Goal: Information Seeking & Learning: Learn about a topic

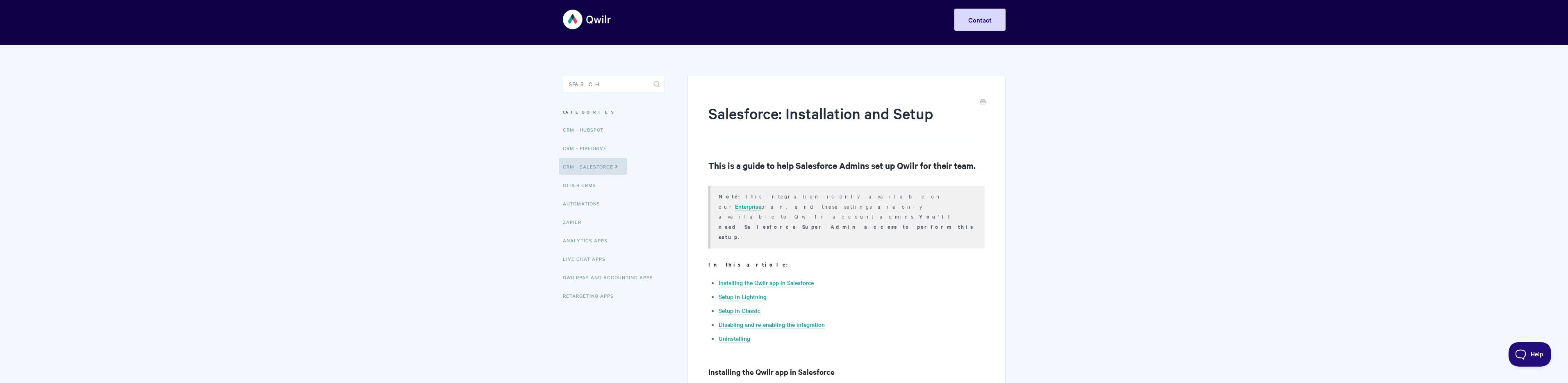
scroll to position [8, 0]
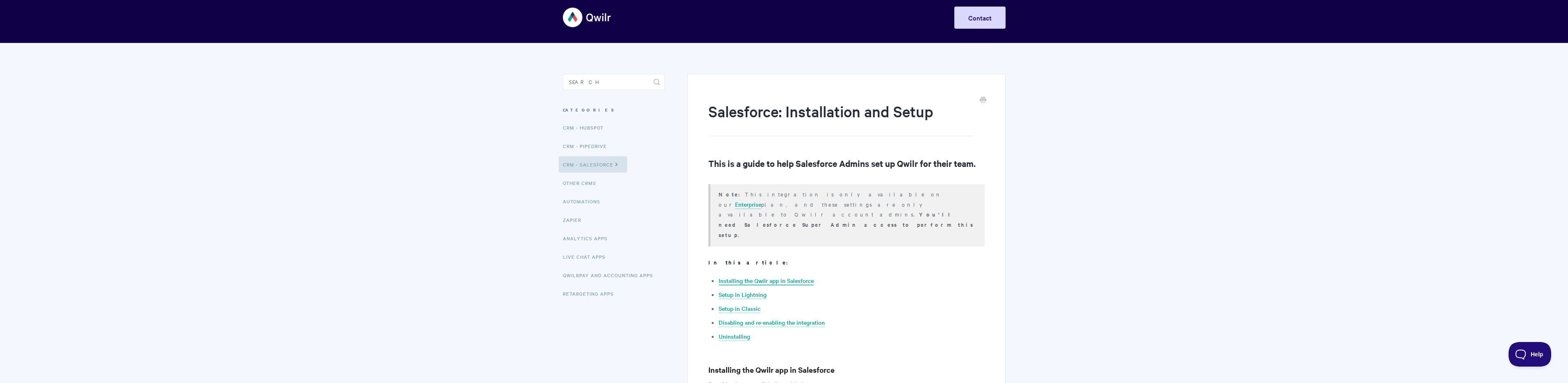
click at [785, 276] on link "Installing the Qwilr app in Salesforce" at bounding box center [766, 281] width 95 height 9
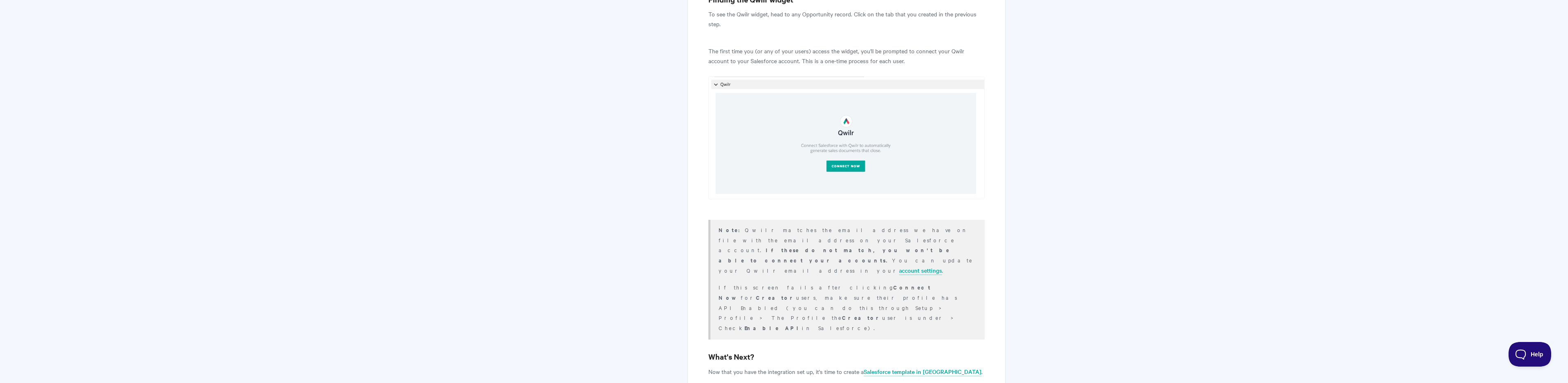
scroll to position [2230, 0]
click at [901, 368] on link "Salesforce template in [GEOGRAPHIC_DATA]" at bounding box center [922, 372] width 117 height 9
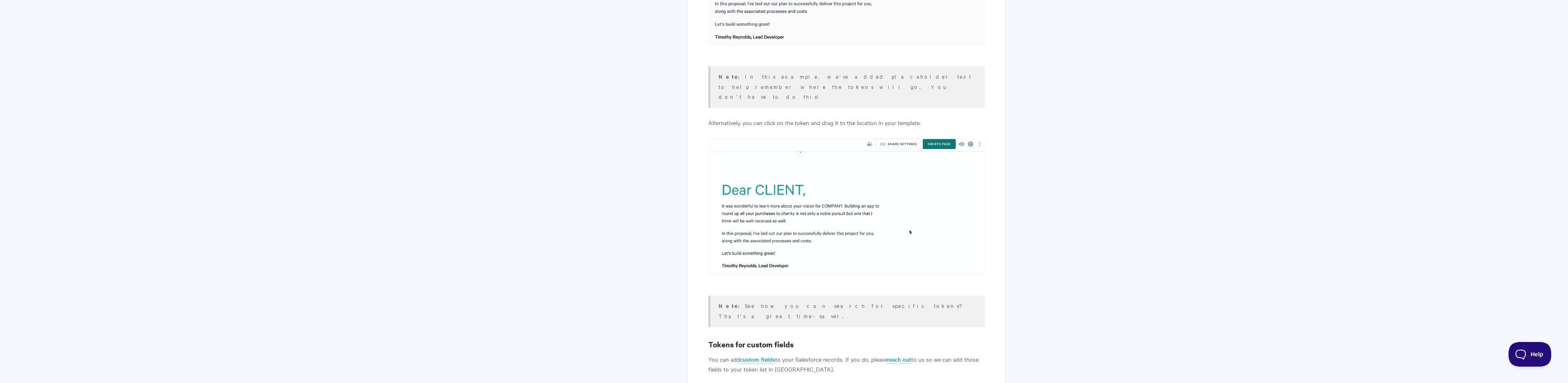
scroll to position [2705, 0]
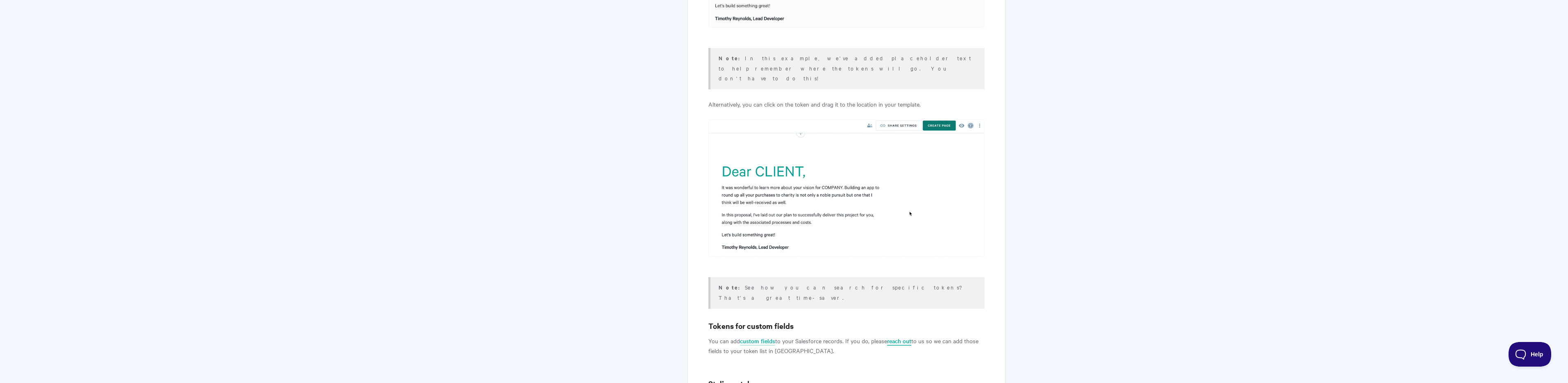
click at [903, 337] on link "reach out" at bounding box center [899, 341] width 24 height 9
click at [758, 337] on link "custom fields" at bounding box center [758, 341] width 35 height 9
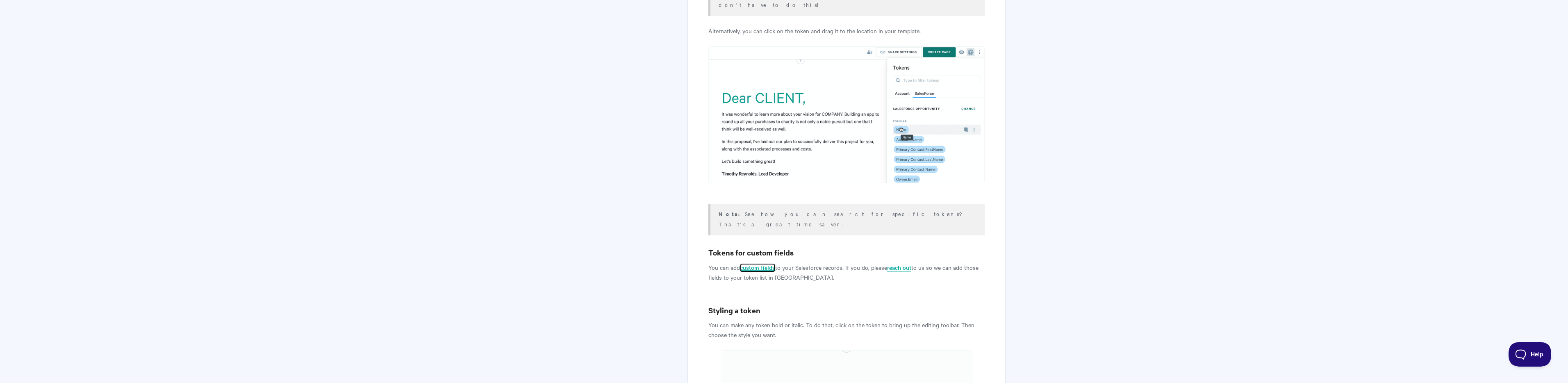
scroll to position [2789, 0]
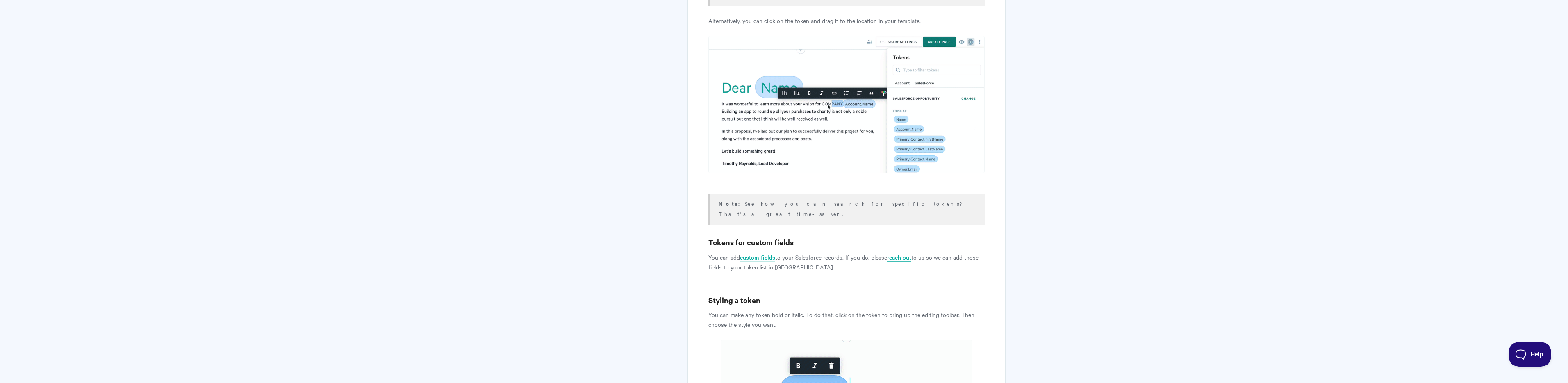
click at [908, 253] on link "reach out" at bounding box center [899, 258] width 24 height 9
click at [901, 253] on link "reach out" at bounding box center [899, 258] width 24 height 9
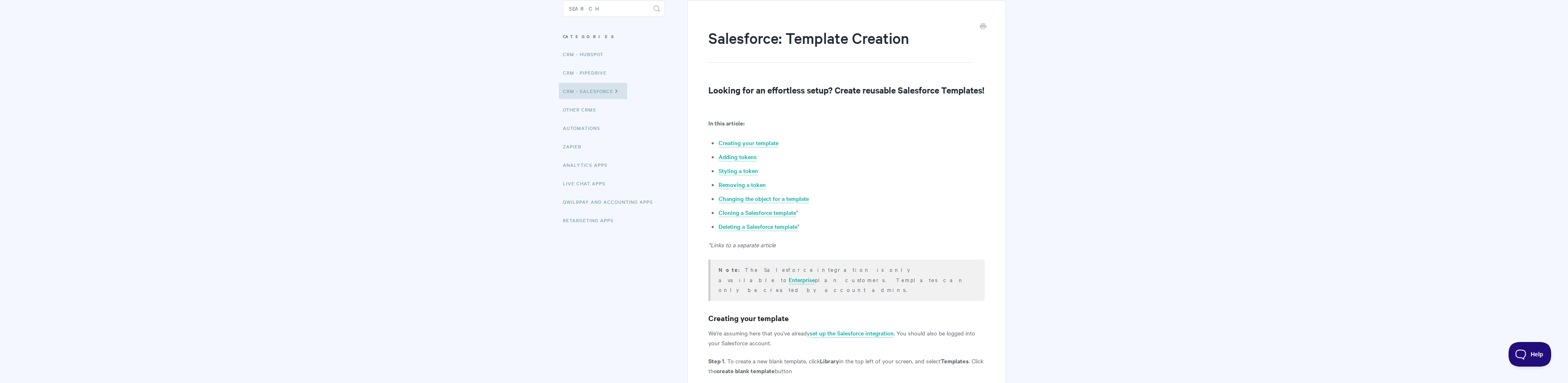
scroll to position [0, 0]
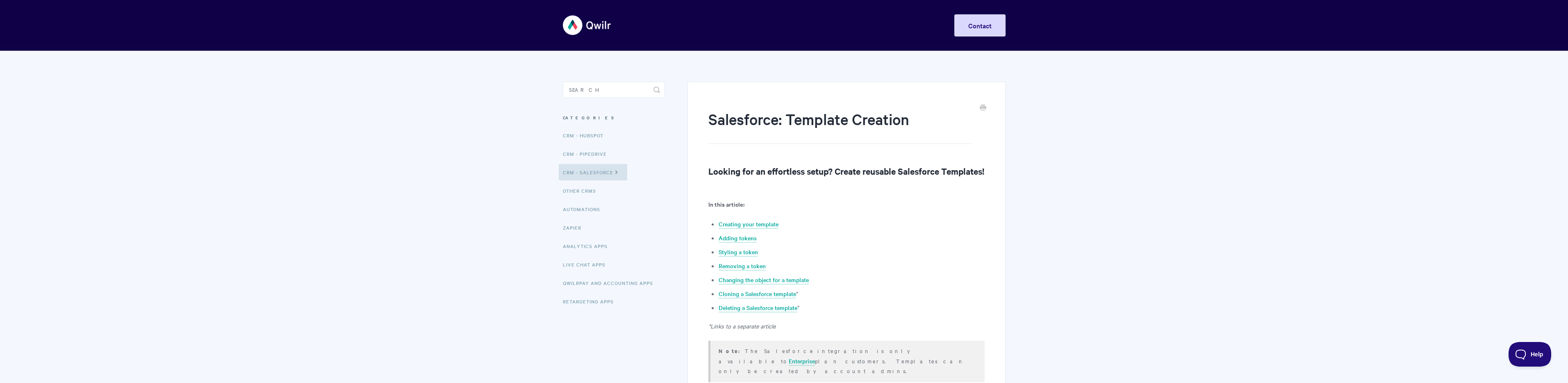
click at [609, 99] on aside "Toggle Search Categories CRM - HubSpot CRM - Pipedrive CRM - Salesforce Other C…" at bounding box center [614, 202] width 102 height 242
click at [607, 93] on input "Search" at bounding box center [614, 90] width 102 height 16
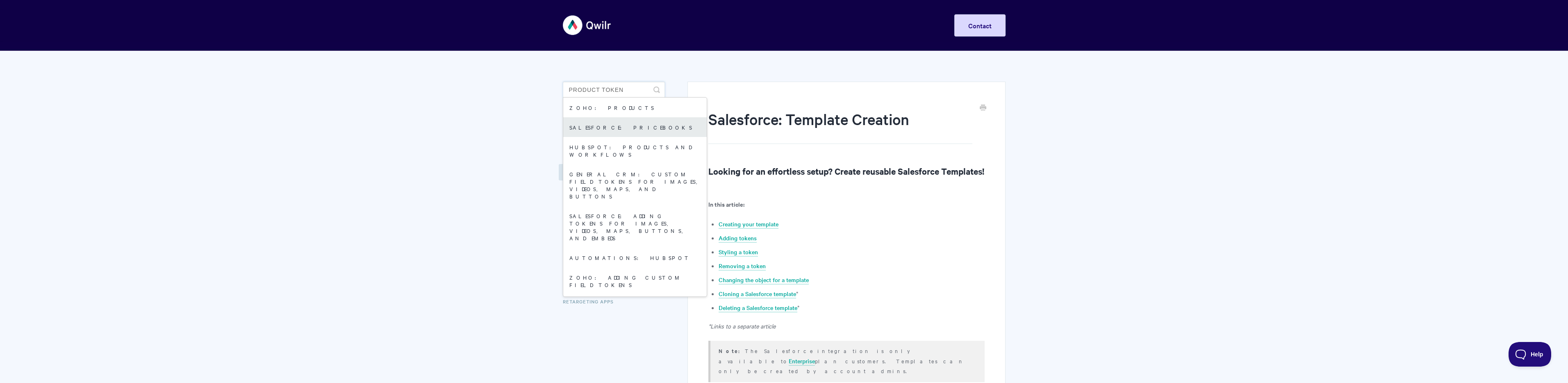
type input "product token"
click at [628, 125] on link "Salesforce: Pricebooks" at bounding box center [635, 127] width 144 height 19
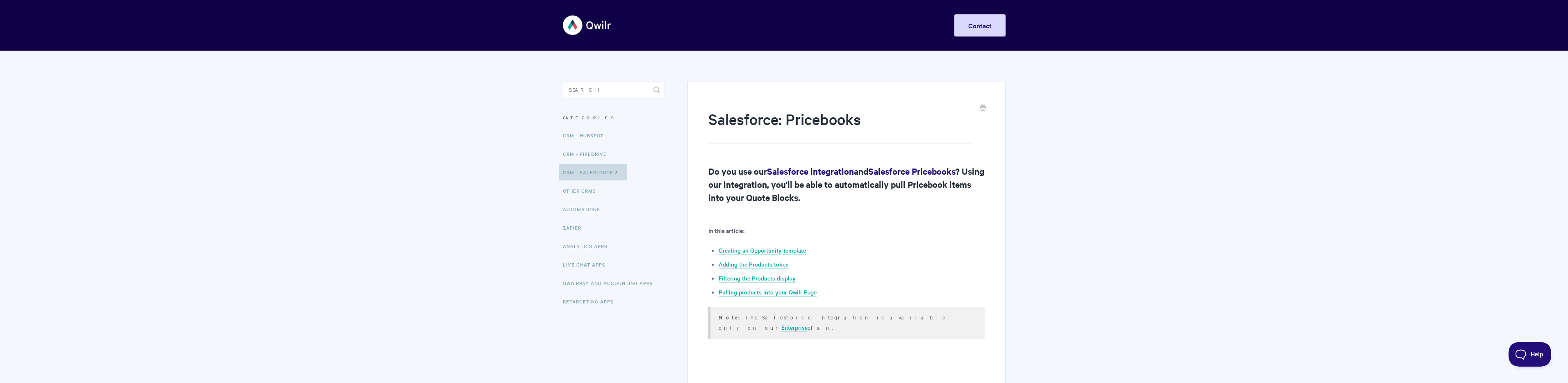
click at [622, 170] on link "CRM - Salesforce" at bounding box center [593, 172] width 68 height 16
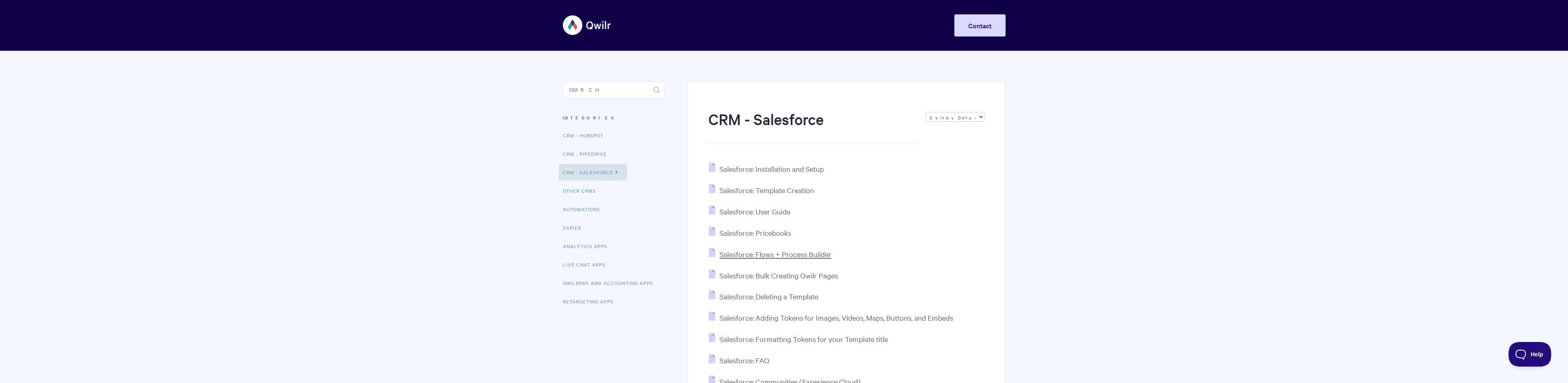
scroll to position [27, 0]
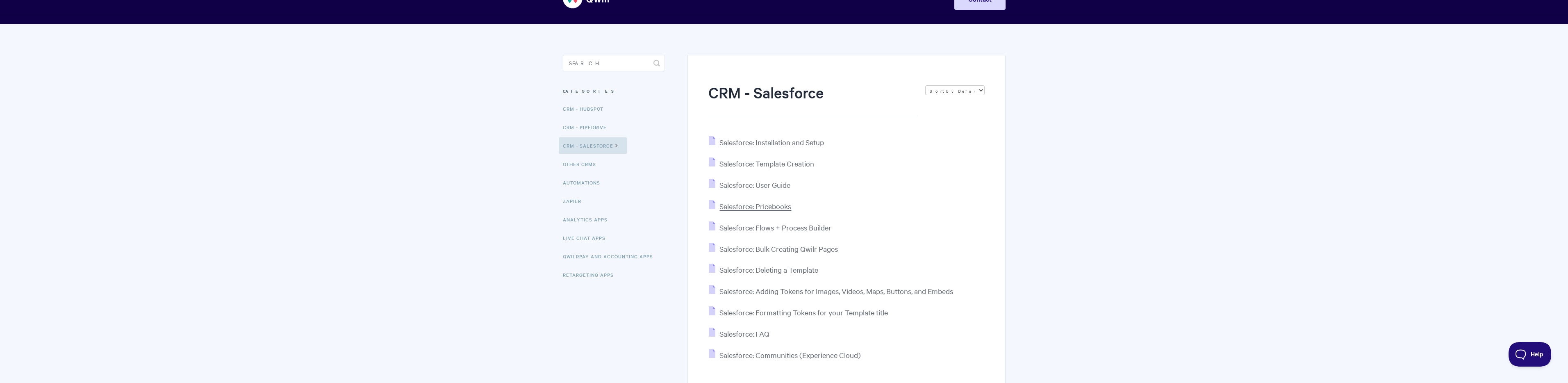
click at [764, 206] on span "Salesforce: Pricebooks" at bounding box center [755, 206] width 72 height 9
